Goal: Task Accomplishment & Management: Manage account settings

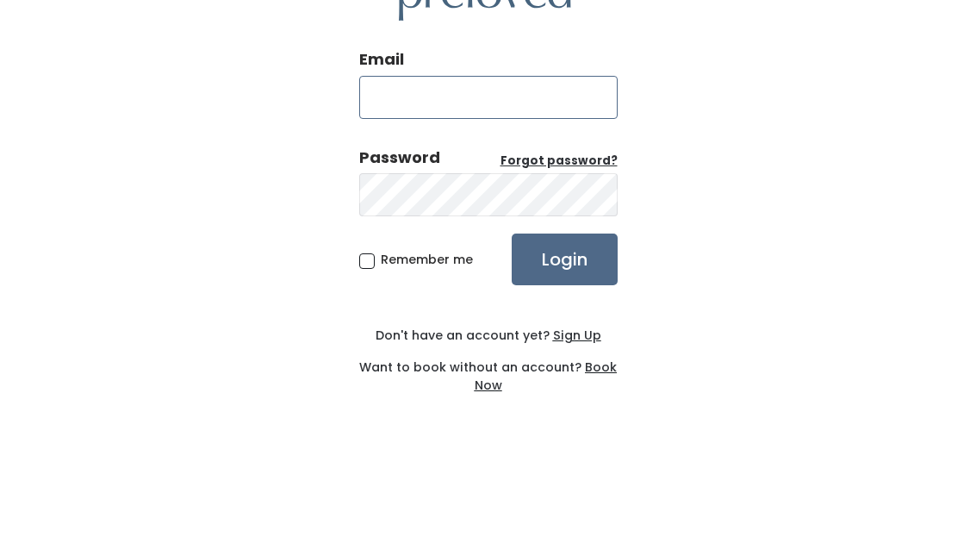
type input "lastratita@gmail.com"
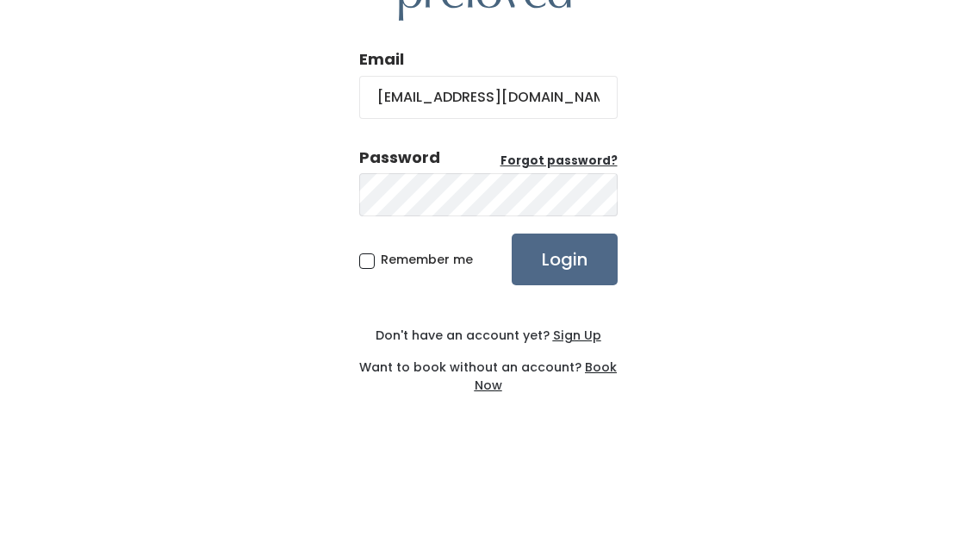
click at [563, 326] on input "Login" at bounding box center [565, 352] width 106 height 52
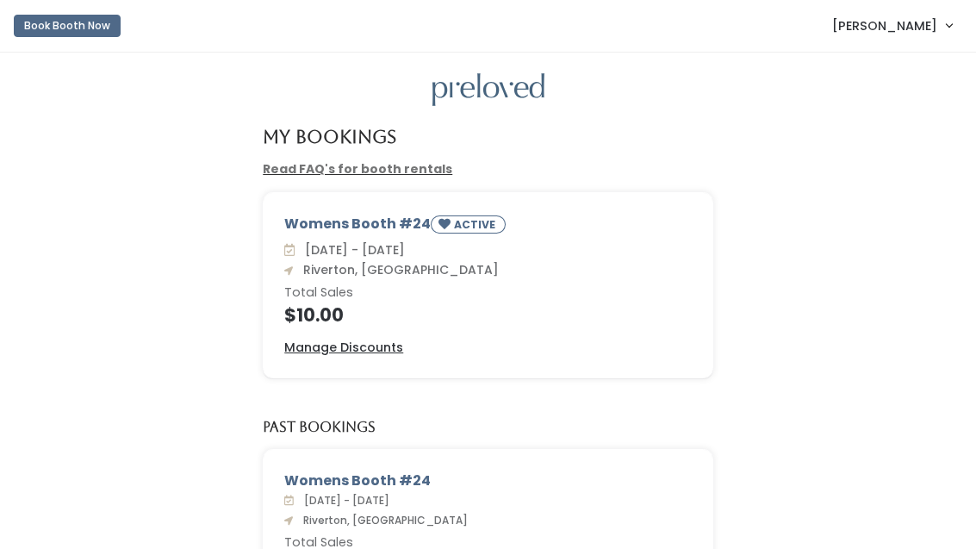
click at [379, 353] on u "Manage Discounts" at bounding box center [343, 346] width 119 height 17
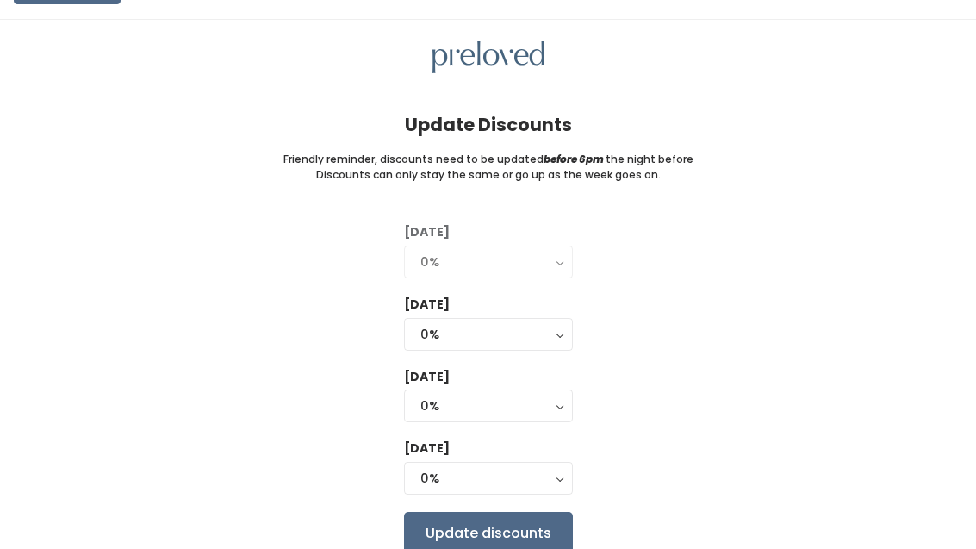
scroll to position [47, 0]
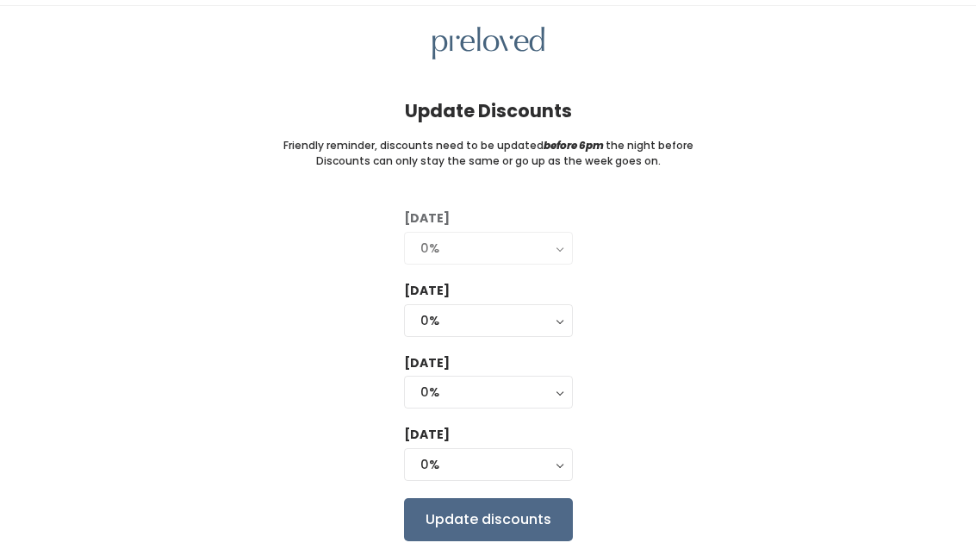
click at [565, 313] on button "0%" at bounding box center [488, 320] width 169 height 33
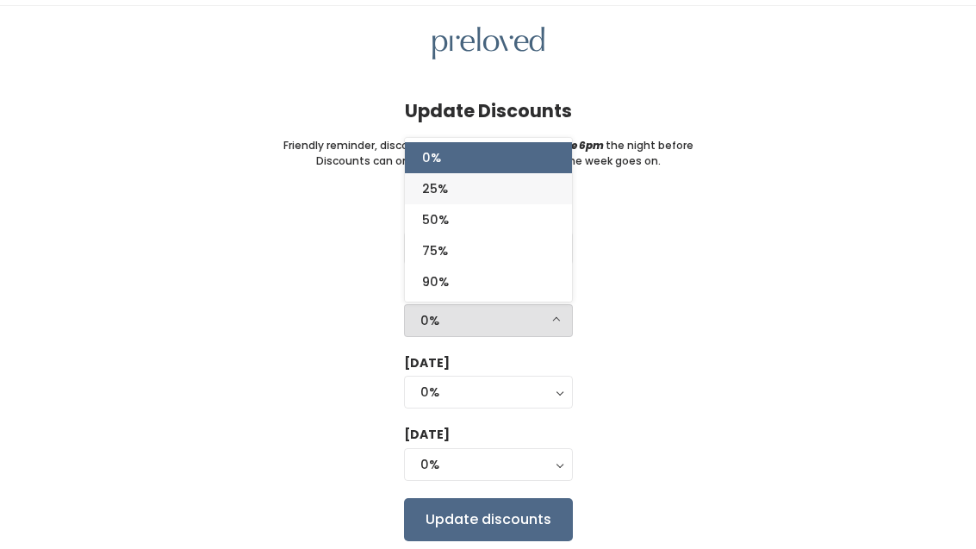
click at [494, 191] on link "25%" at bounding box center [488, 188] width 167 height 31
select select "25%"
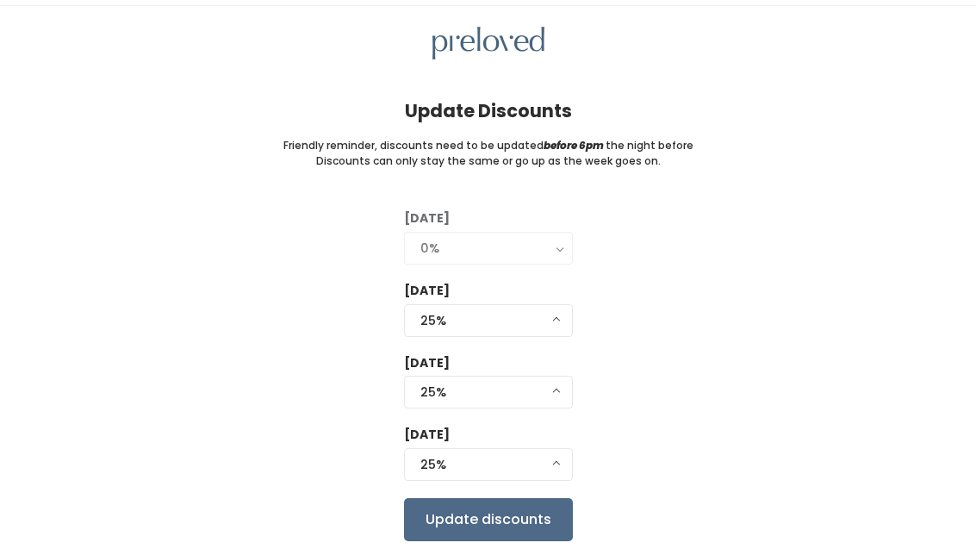
click at [560, 397] on button "25%" at bounding box center [488, 391] width 169 height 33
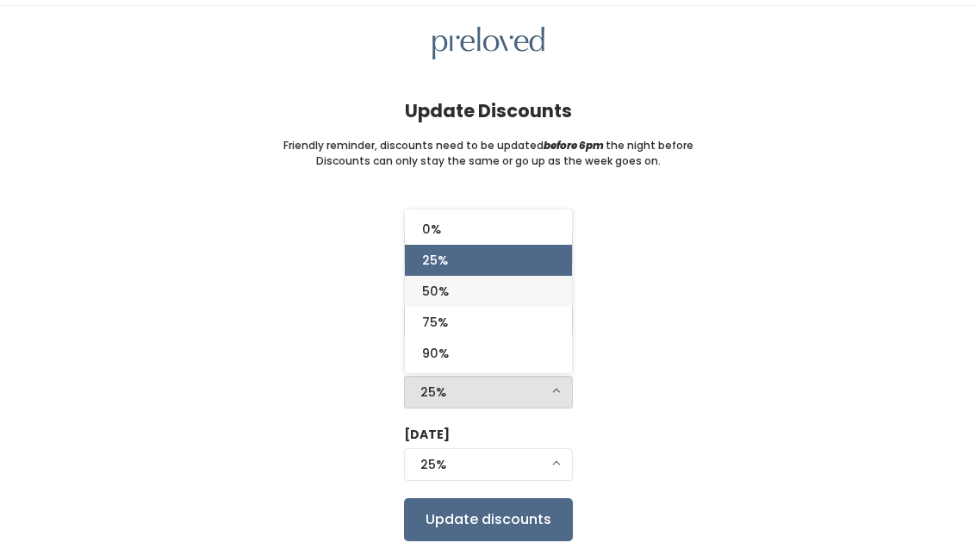
click at [493, 300] on link "50%" at bounding box center [488, 291] width 167 height 31
select select "50%"
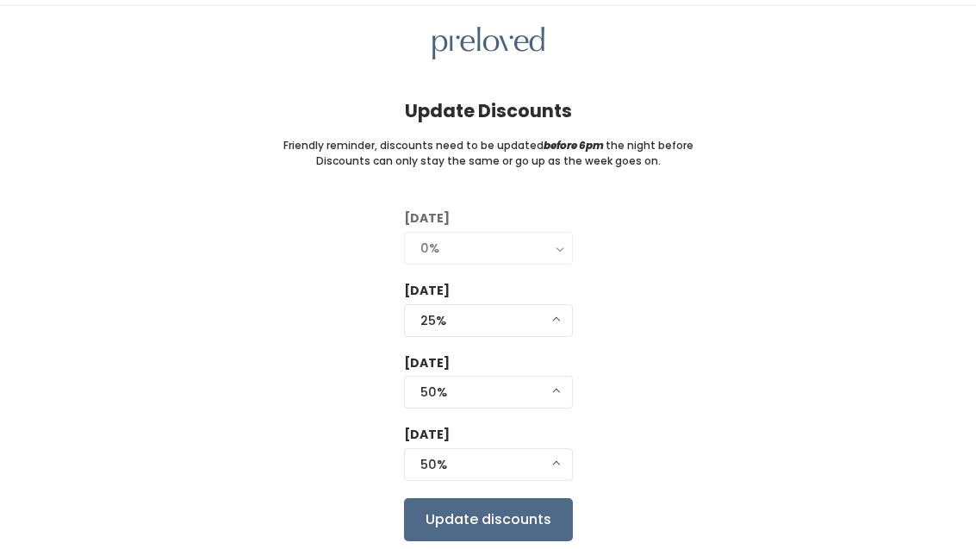
click at [494, 520] on input "Update discounts" at bounding box center [488, 519] width 169 height 43
